Goal: Information Seeking & Learning: Learn about a topic

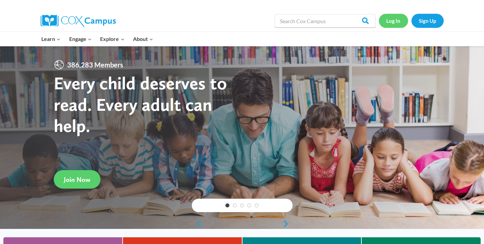
click at [397, 23] on link "Log In" at bounding box center [392, 21] width 29 height 14
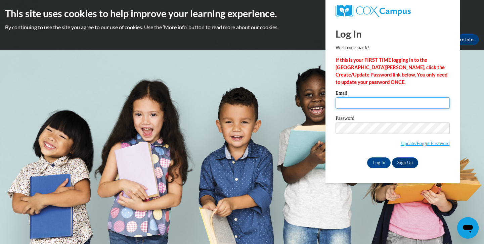
type input "odearing@daltonstate.edu"
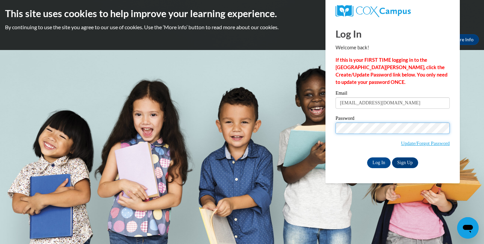
click at [378, 161] on input "Log In" at bounding box center [378, 162] width 23 height 11
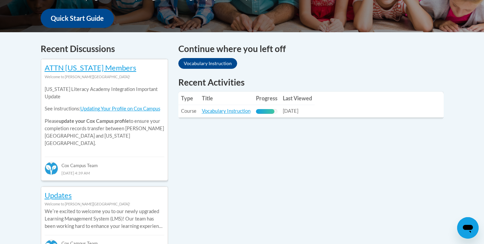
scroll to position [253, 0]
click at [228, 111] on link "Vocabulary Instruction" at bounding box center [226, 111] width 49 height 6
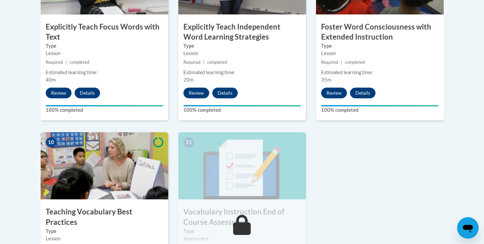
scroll to position [696, 0]
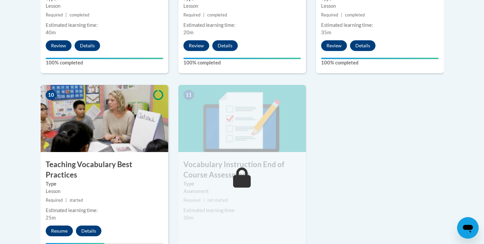
click at [61, 225] on button "Resume" at bounding box center [59, 230] width 27 height 11
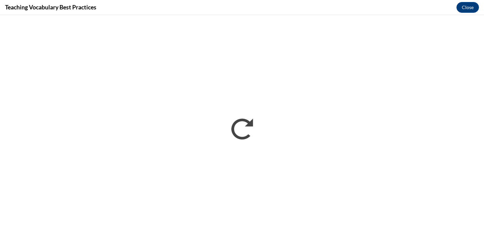
scroll to position [0, 0]
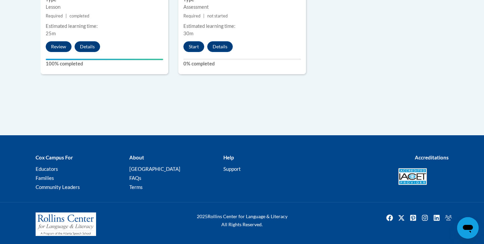
scroll to position [880, 0]
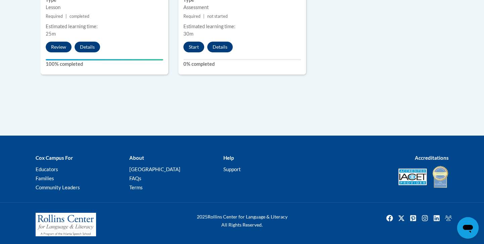
click at [198, 46] on button "Start" at bounding box center [193, 47] width 21 height 11
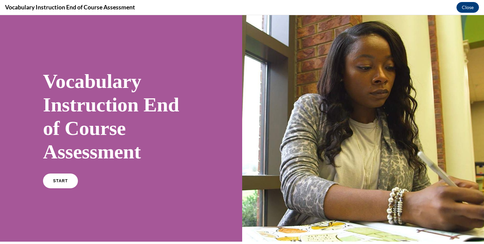
scroll to position [0, 0]
